Goal: Task Accomplishment & Management: Use online tool/utility

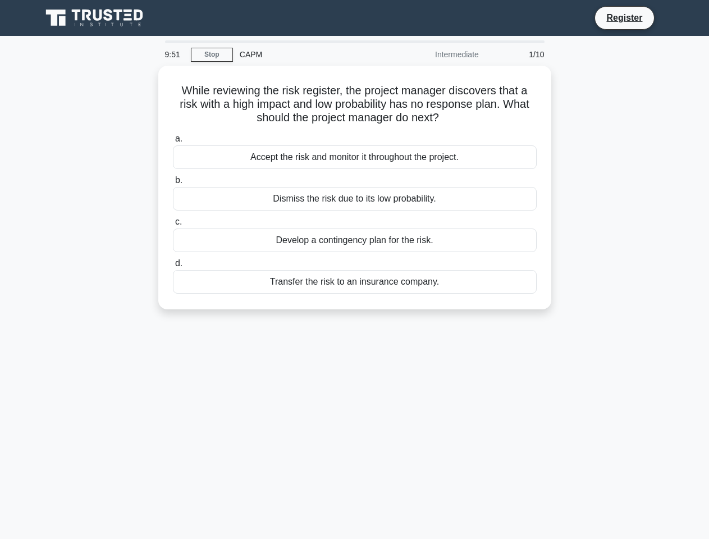
click at [355, 194] on div "Dismiss the risk due to its low probability." at bounding box center [355, 199] width 364 height 24
click at [173, 184] on input "b. Dismiss the risk due to its low probability." at bounding box center [173, 180] width 0 height 7
